Goal: Task Accomplishment & Management: Use online tool/utility

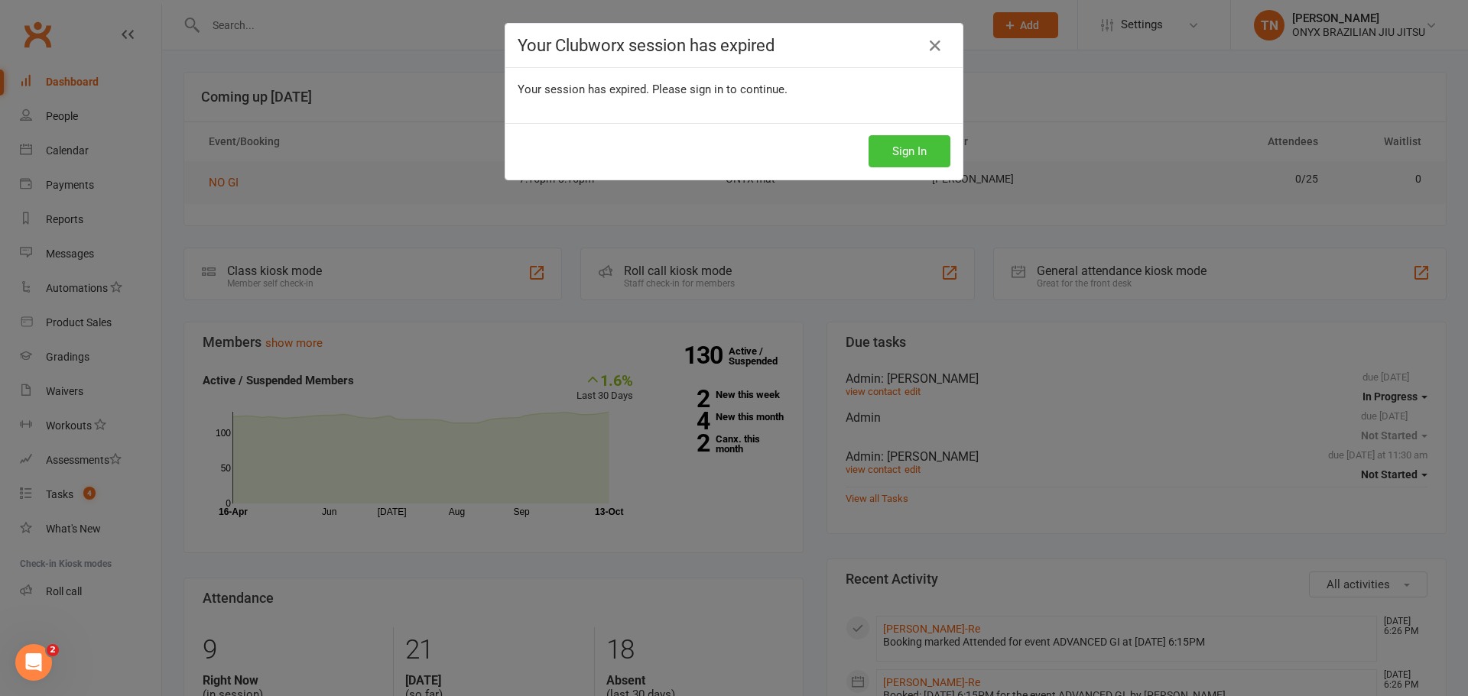
click at [903, 156] on button "Sign In" at bounding box center [909, 151] width 82 height 32
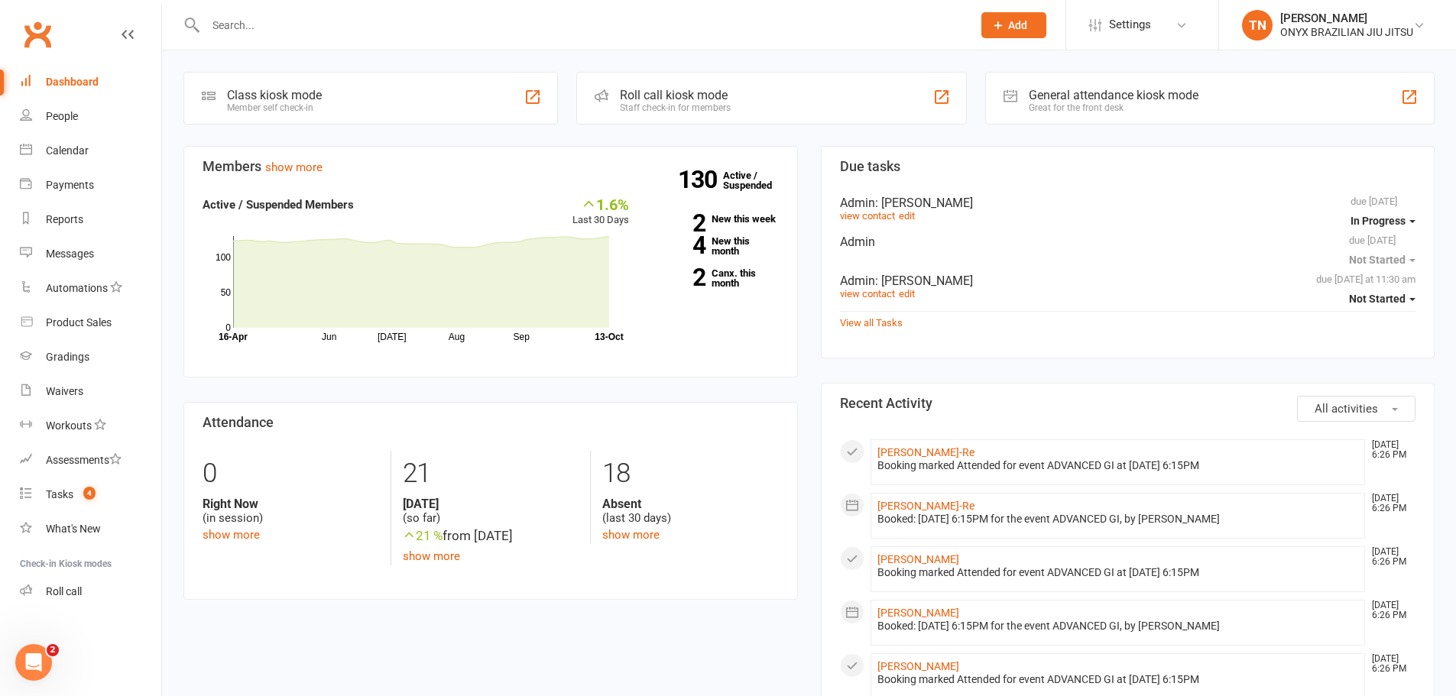
click at [709, 104] on div "Staff check-in for members" at bounding box center [675, 107] width 111 height 11
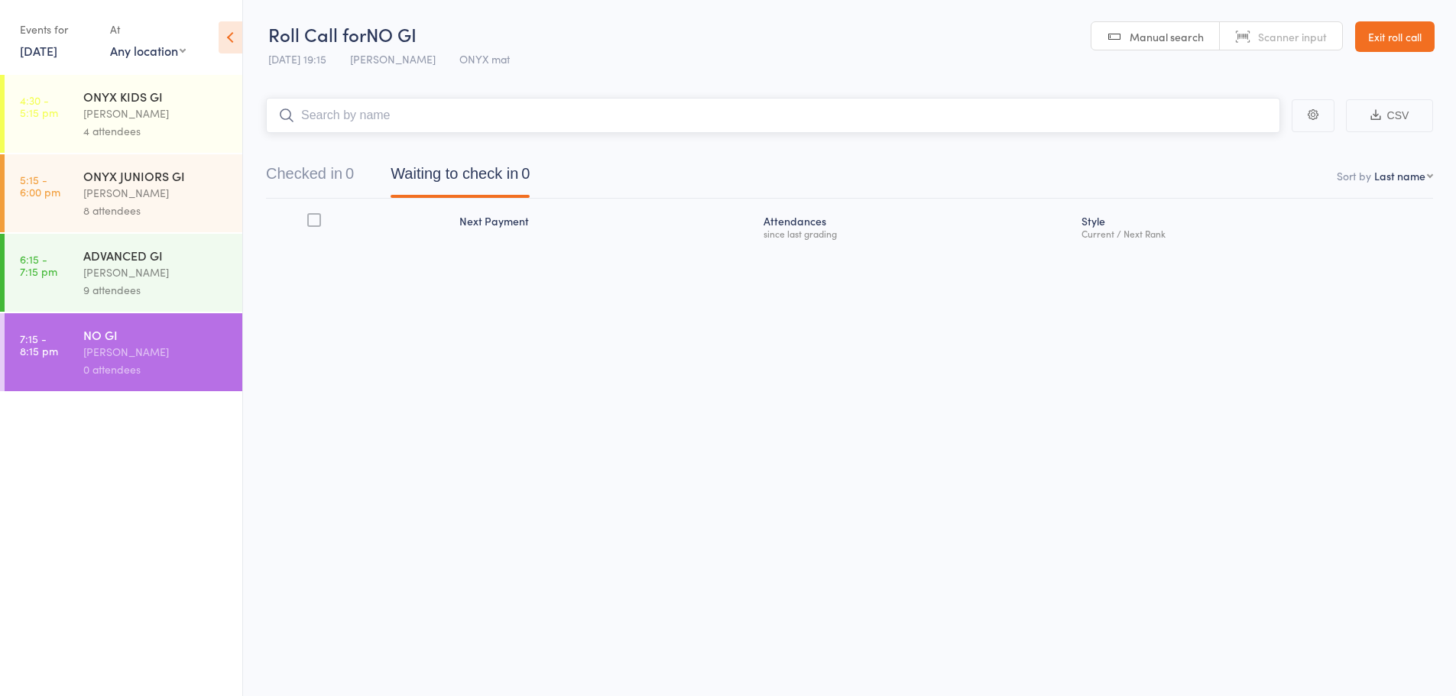
click at [367, 115] on input "search" at bounding box center [773, 115] width 1014 height 35
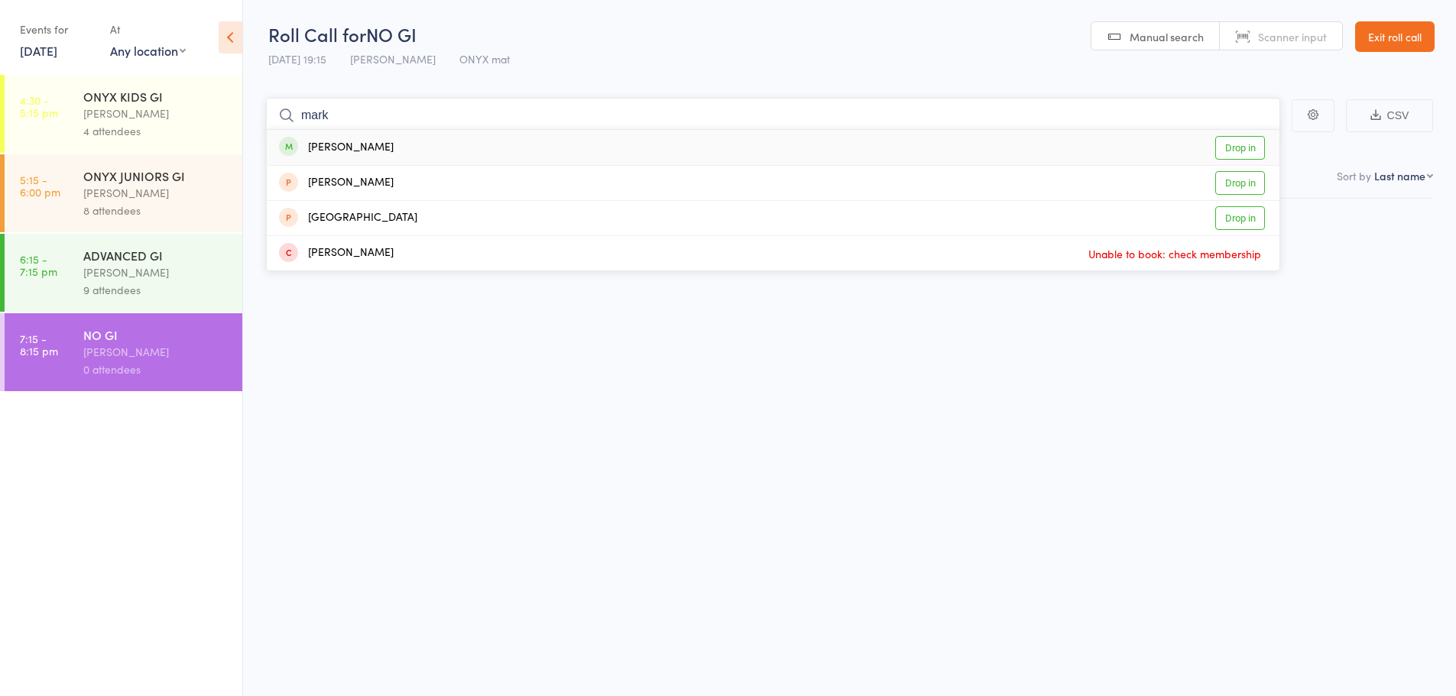
type input "mark"
click at [406, 144] on div "Mark Brophy Drop in" at bounding box center [773, 147] width 1013 height 35
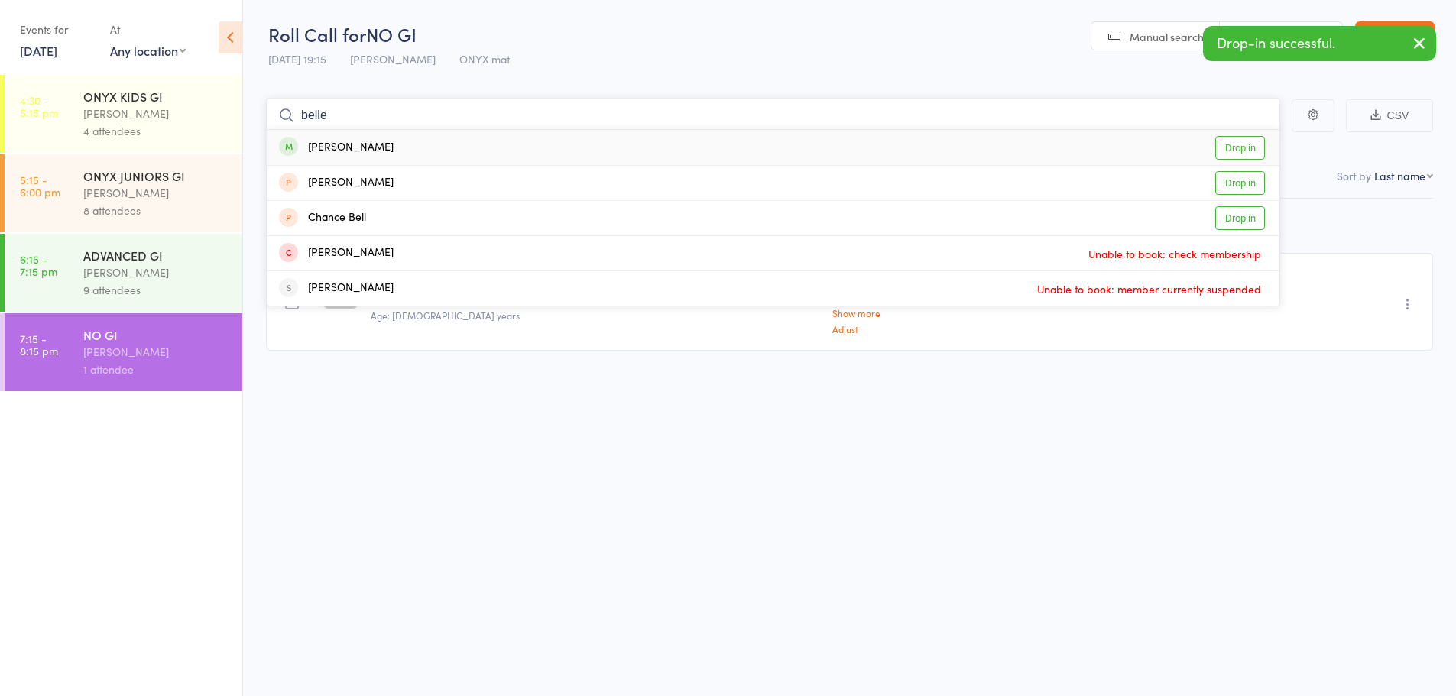
type input "belle"
click at [396, 155] on div "Belle Lui Drop in" at bounding box center [773, 147] width 1013 height 35
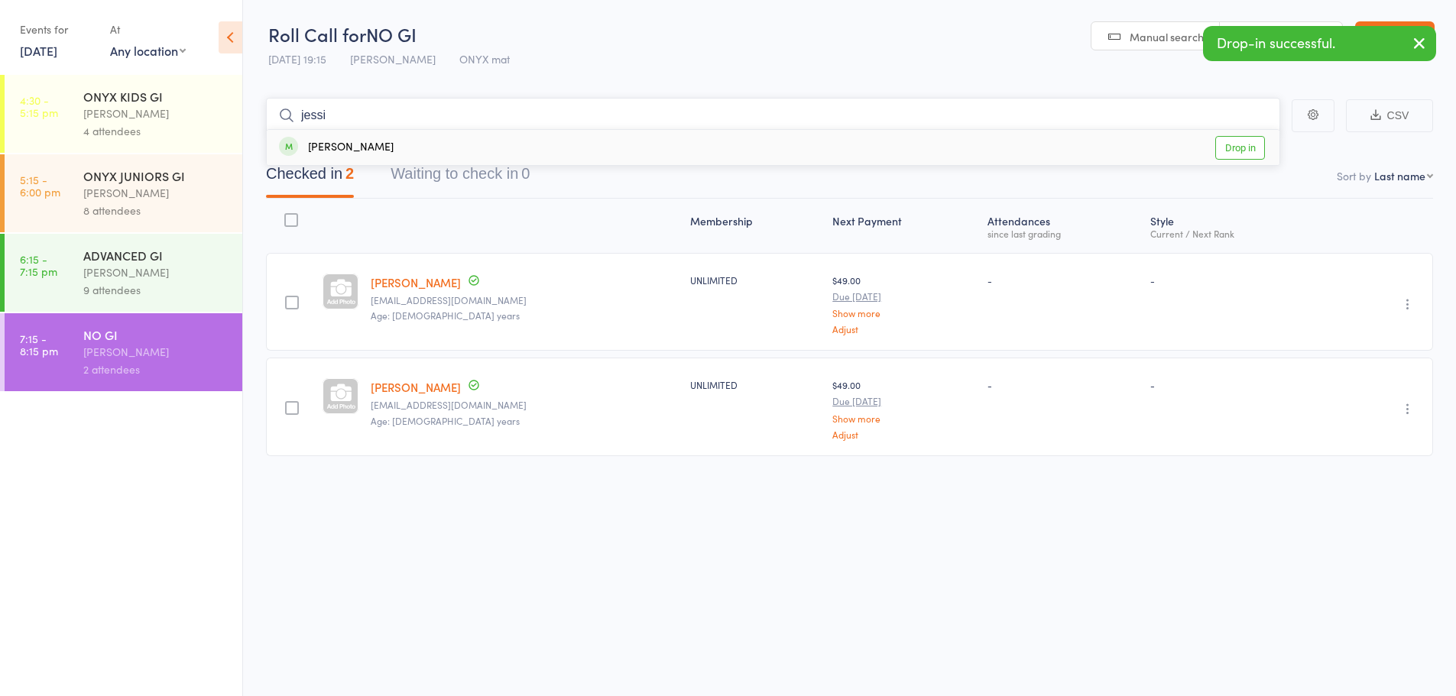
type input "jessi"
click at [346, 148] on div "Jessica Sanderson" at bounding box center [336, 148] width 115 height 18
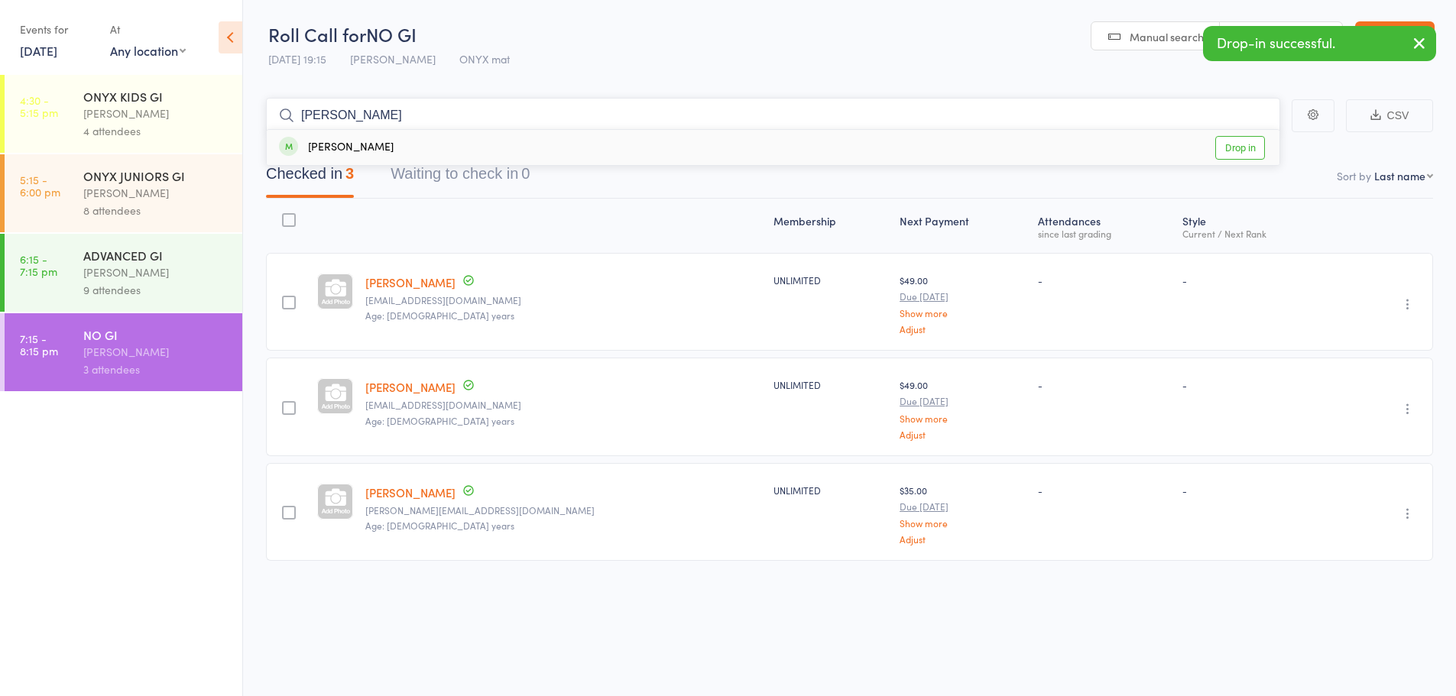
type input "tobias"
click at [335, 151] on div "Tobias Camilleri" at bounding box center [336, 148] width 115 height 18
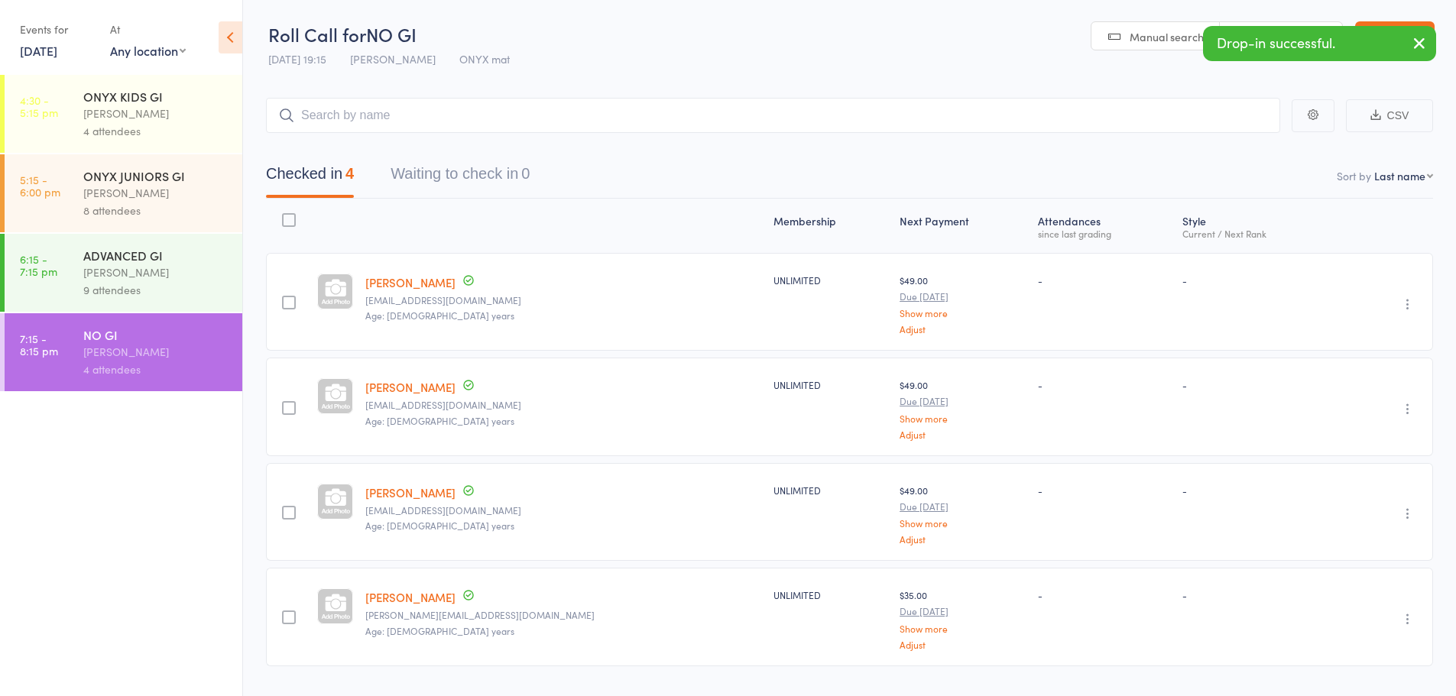
click at [1419, 39] on icon "button" at bounding box center [1419, 43] width 18 height 19
click at [1406, 34] on link "Exit roll call" at bounding box center [1394, 36] width 79 height 31
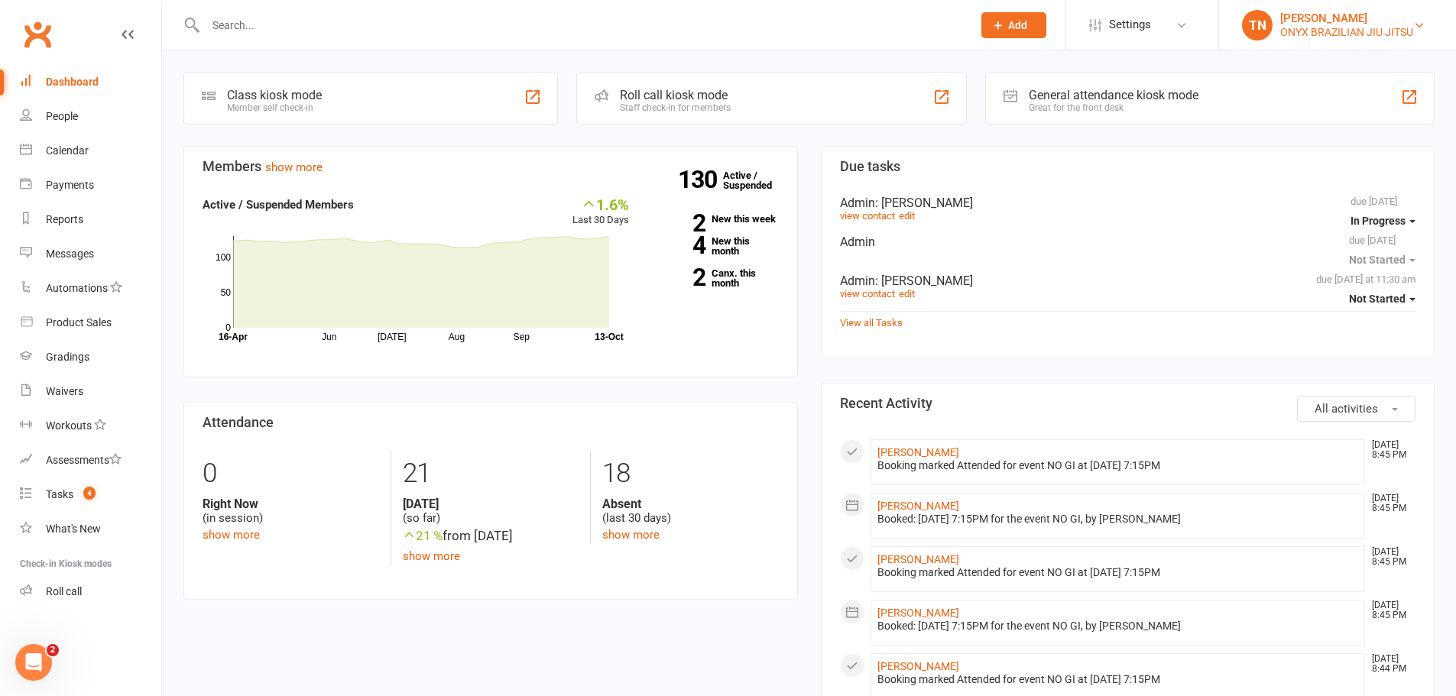
click at [1289, 26] on div "ONYX BRAZILIAN JIU JITSU" at bounding box center [1346, 32] width 133 height 14
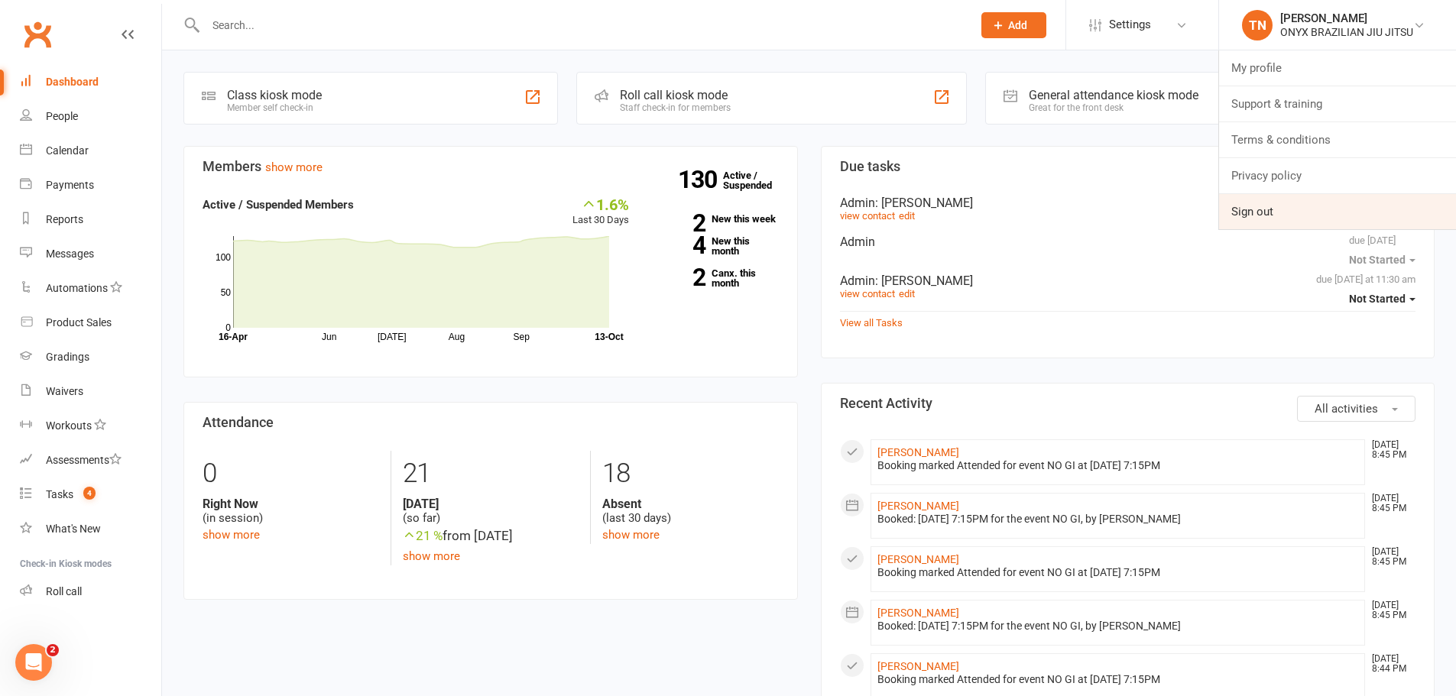
click at [1269, 203] on link "Sign out" at bounding box center [1337, 211] width 237 height 35
